Goal: Find specific page/section

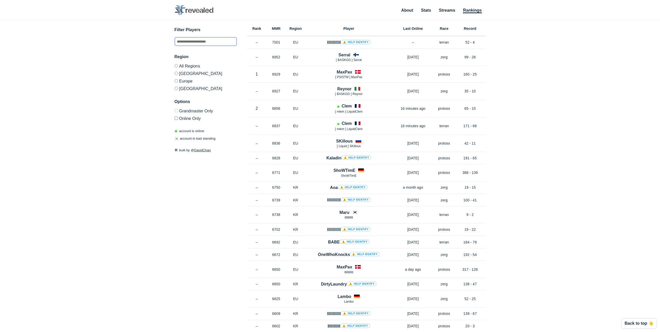
click at [196, 40] on input "text" at bounding box center [205, 41] width 62 height 9
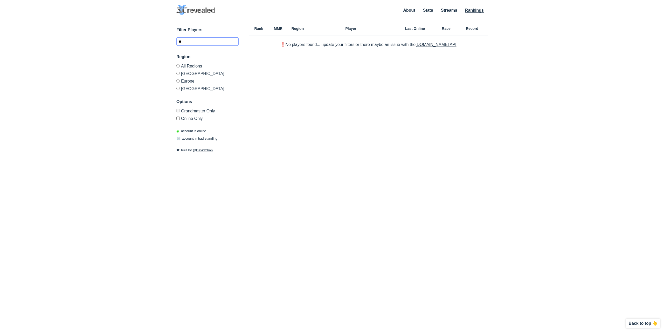
type input "*"
type input "********"
